Goal: Find specific page/section: Find specific page/section

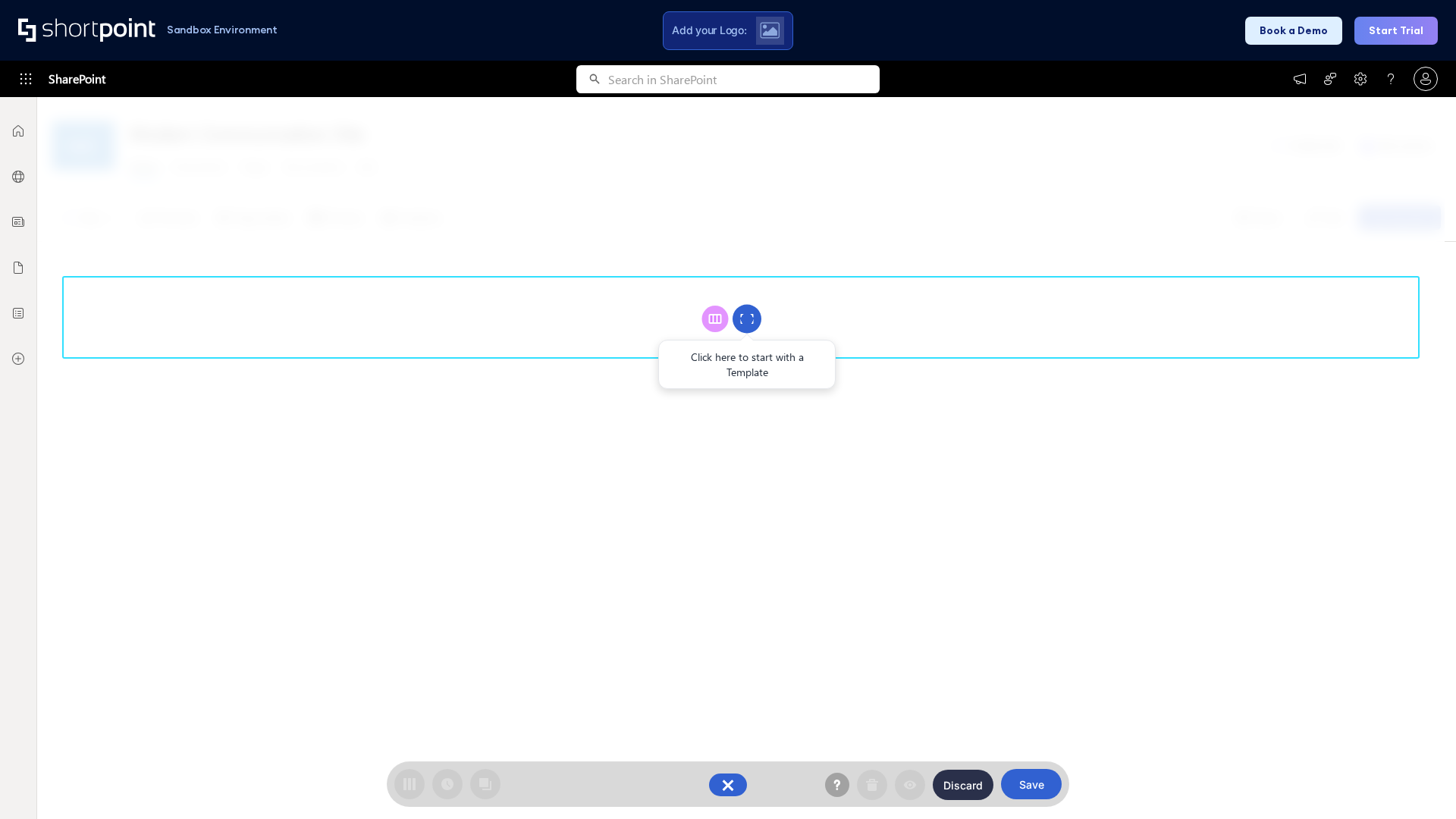
click at [747, 318] on circle at bounding box center [747, 319] width 29 height 29
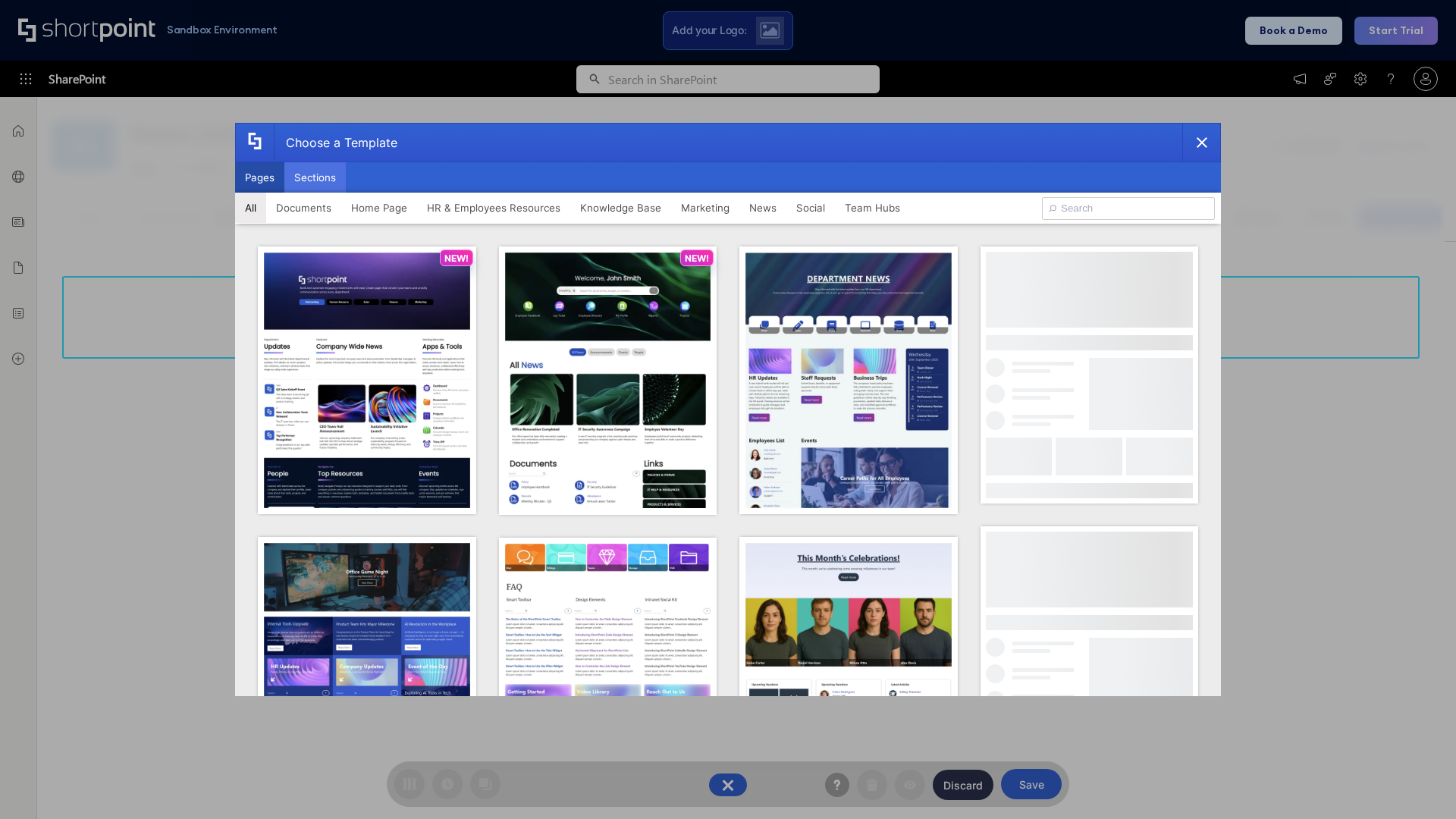
click at [314, 177] on button "Sections" at bounding box center [314, 177] width 61 height 30
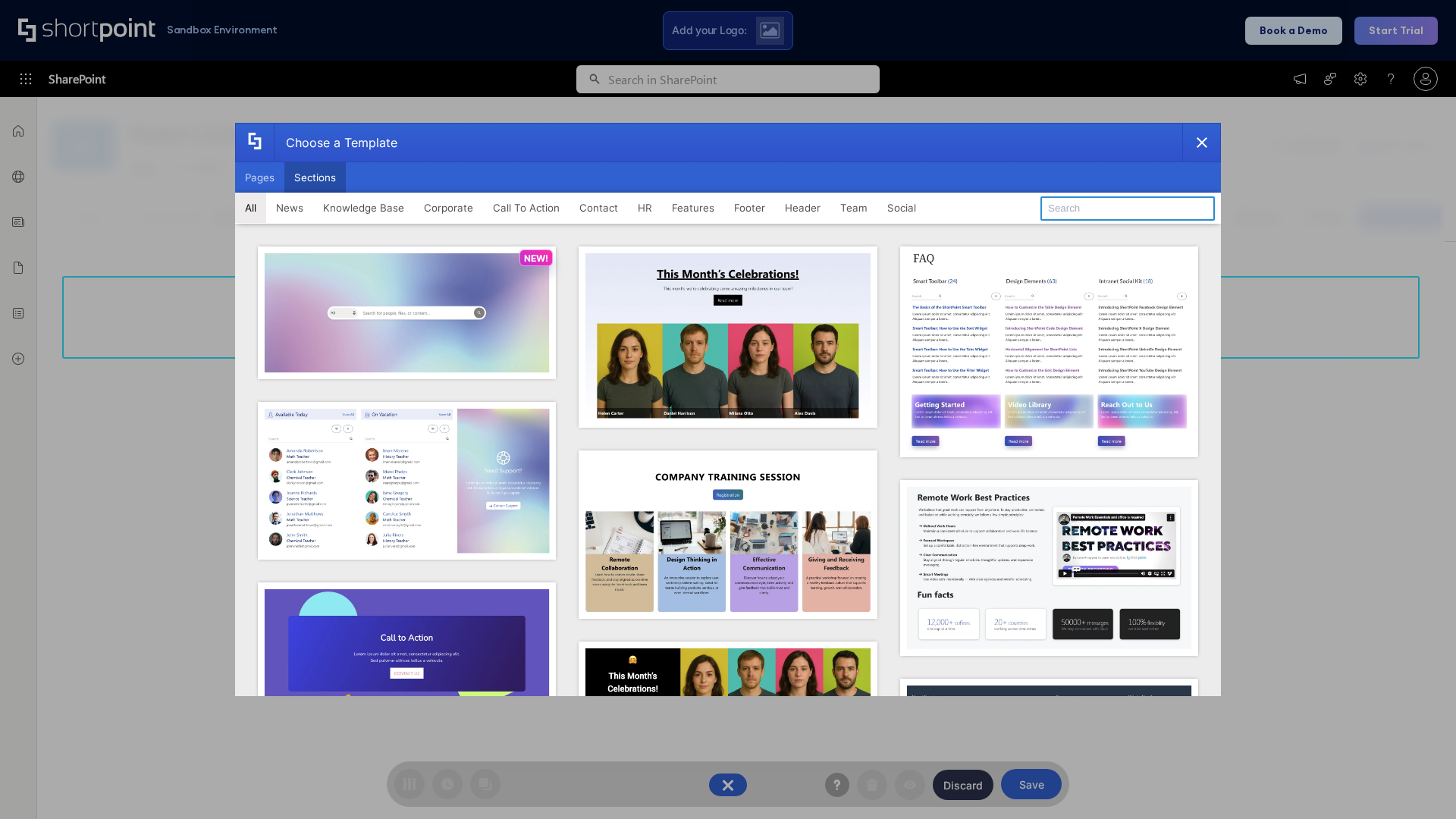
type input "Company News"
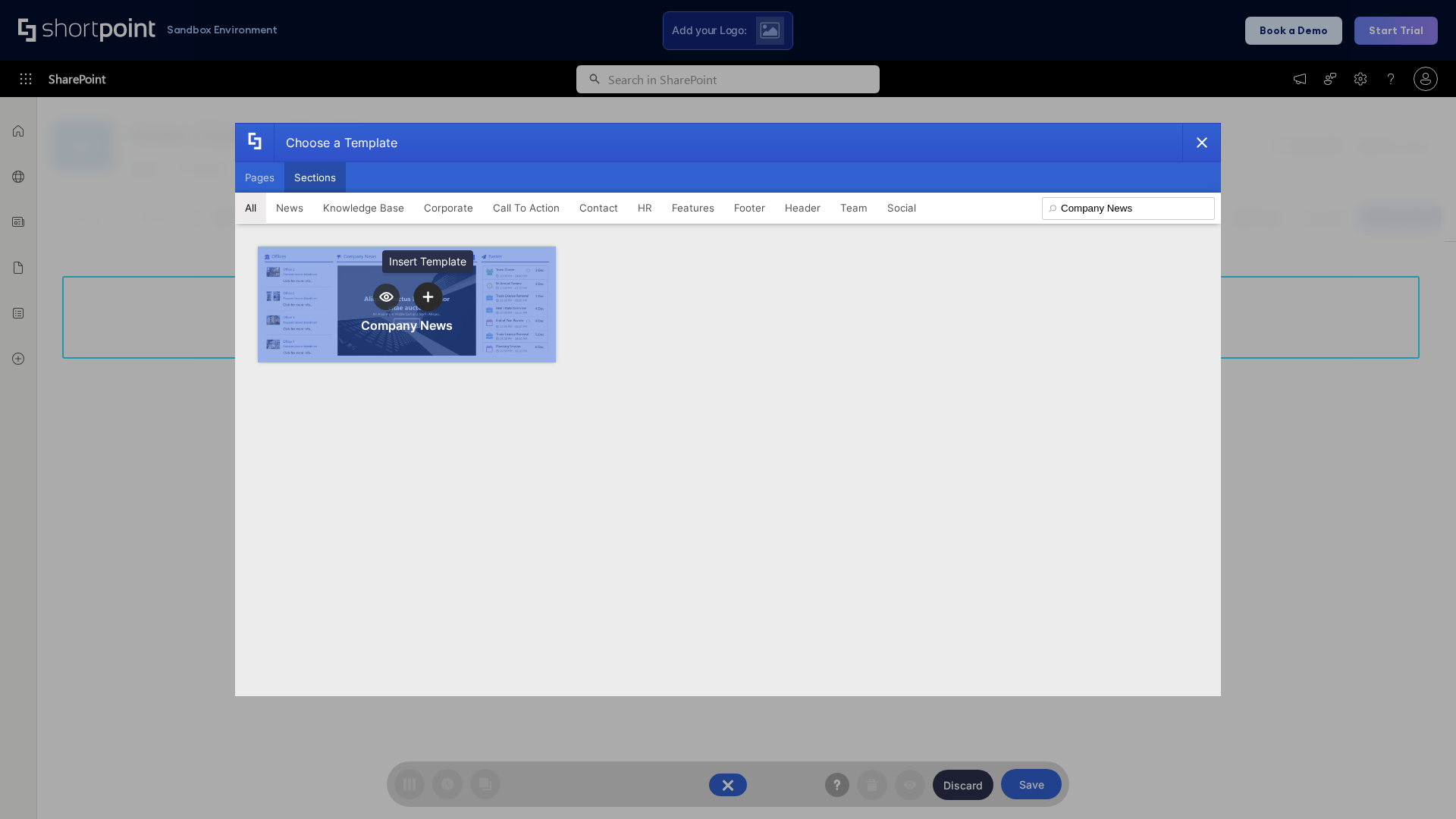
click at [427, 296] on icon "template selector" at bounding box center [427, 296] width 10 height 10
